Goal: Find specific page/section: Find specific page/section

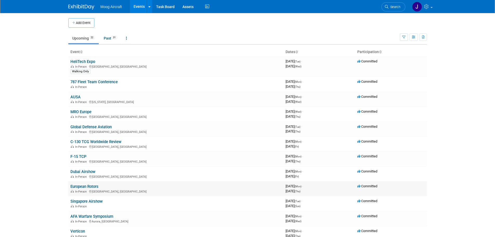
click at [86, 184] on td "European Rotors In-Person [GEOGRAPHIC_DATA], [GEOGRAPHIC_DATA]" at bounding box center [175, 188] width 215 height 15
click at [86, 184] on link "European Rotors" at bounding box center [84, 186] width 28 height 5
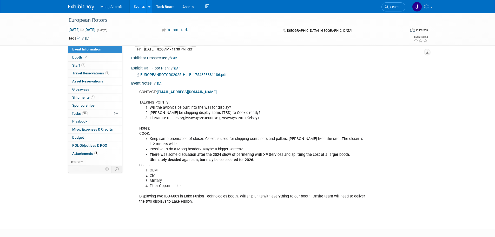
scroll to position [130, 0]
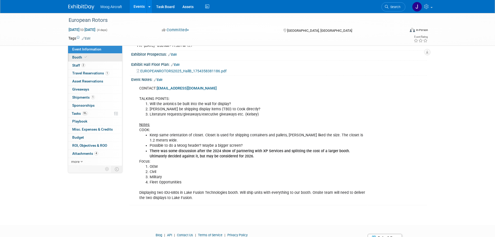
click at [99, 55] on link "Booth" at bounding box center [95, 57] width 54 height 8
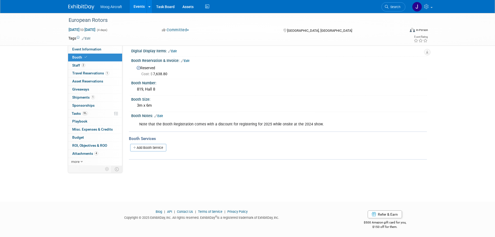
scroll to position [5, 0]
click at [106, 51] on link "Event Information" at bounding box center [95, 49] width 54 height 8
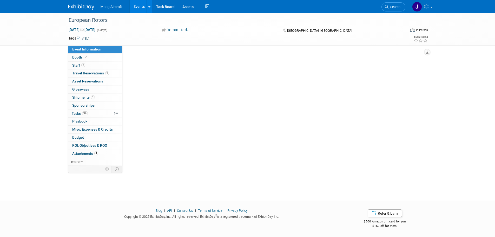
scroll to position [0, 0]
